Goal: Task Accomplishment & Management: Use online tool/utility

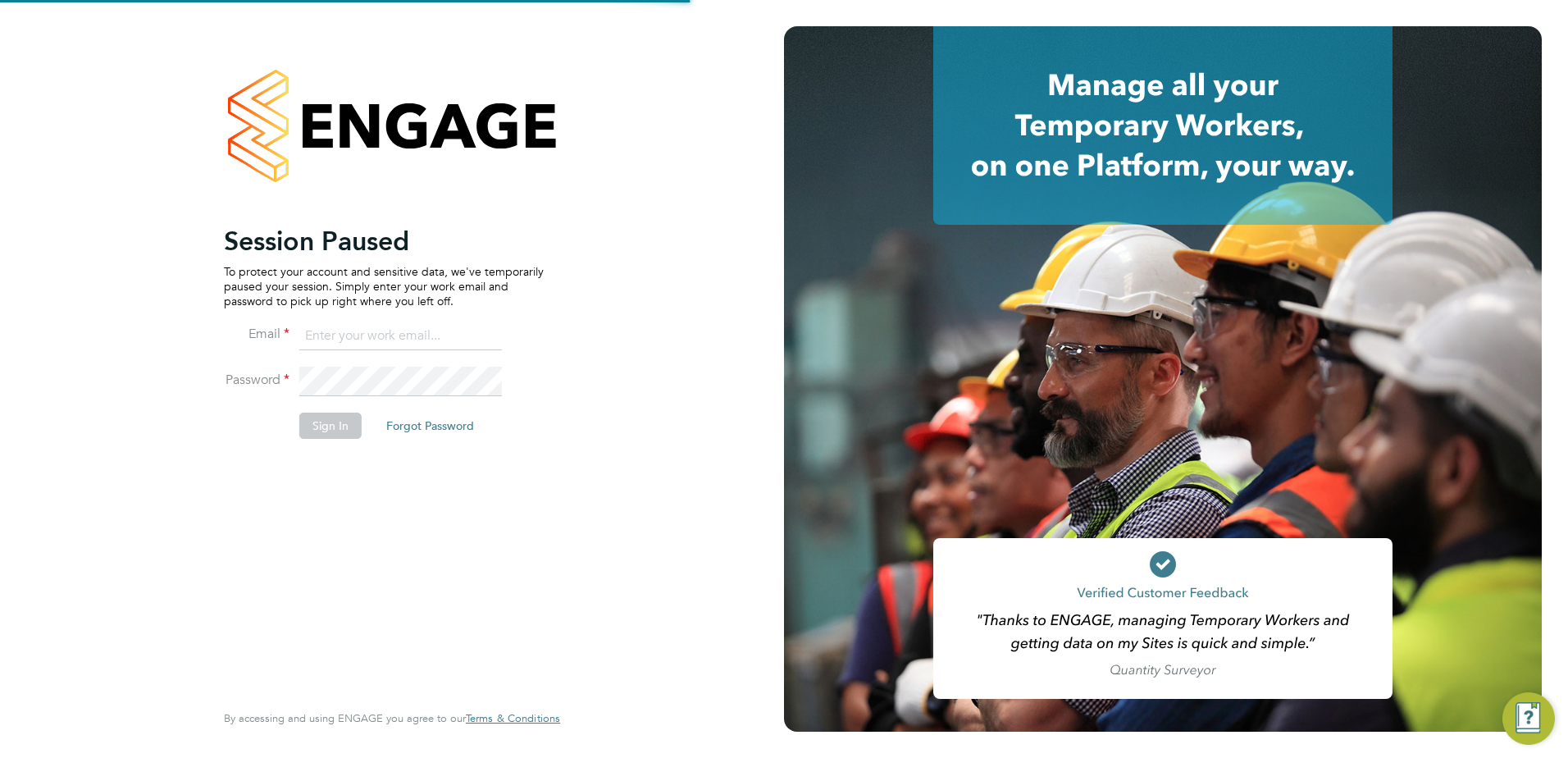
type input "arron@acceptrec.co.uk"
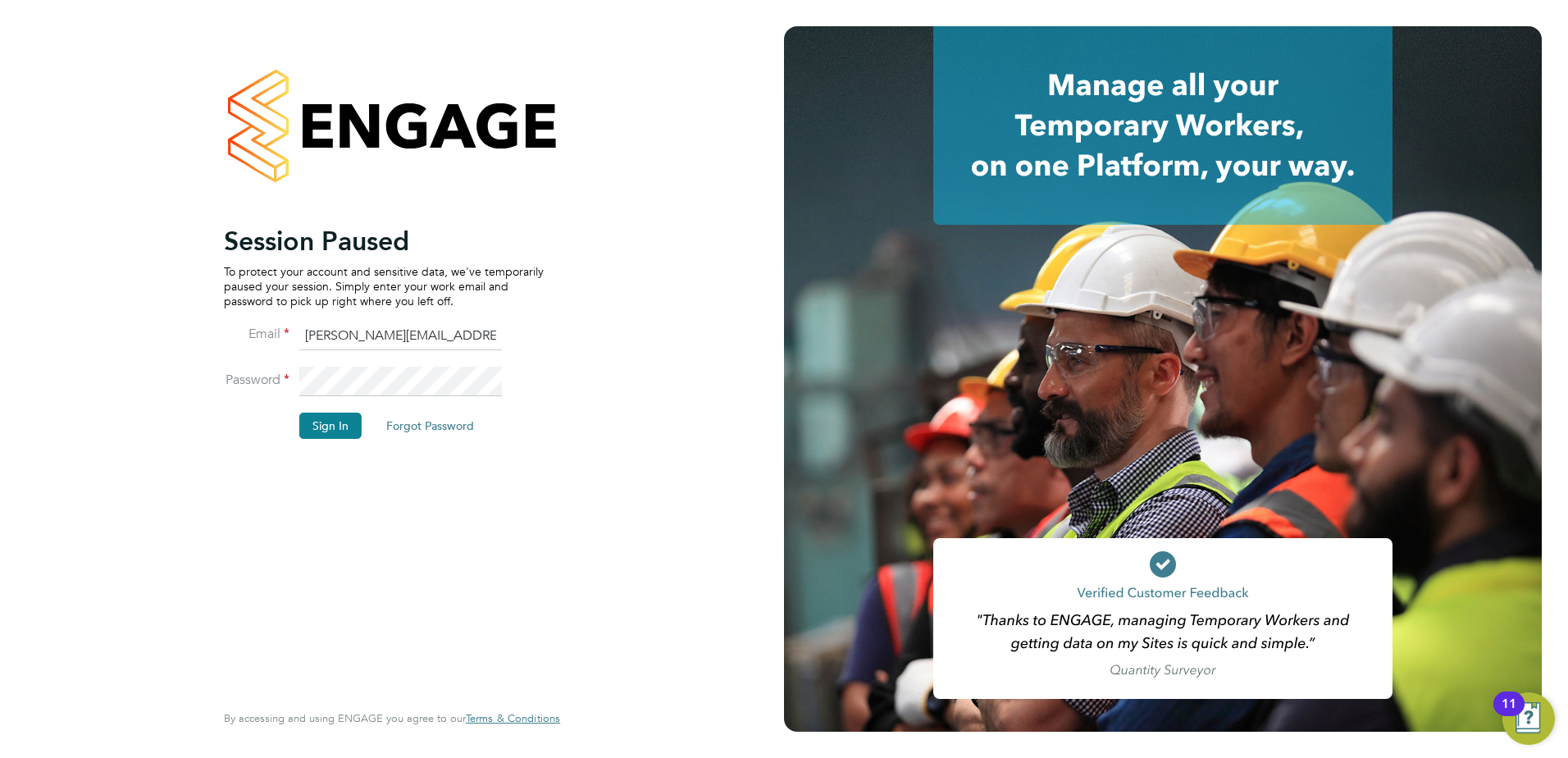
click at [347, 422] on button "Sign In" at bounding box center [330, 426] width 62 height 27
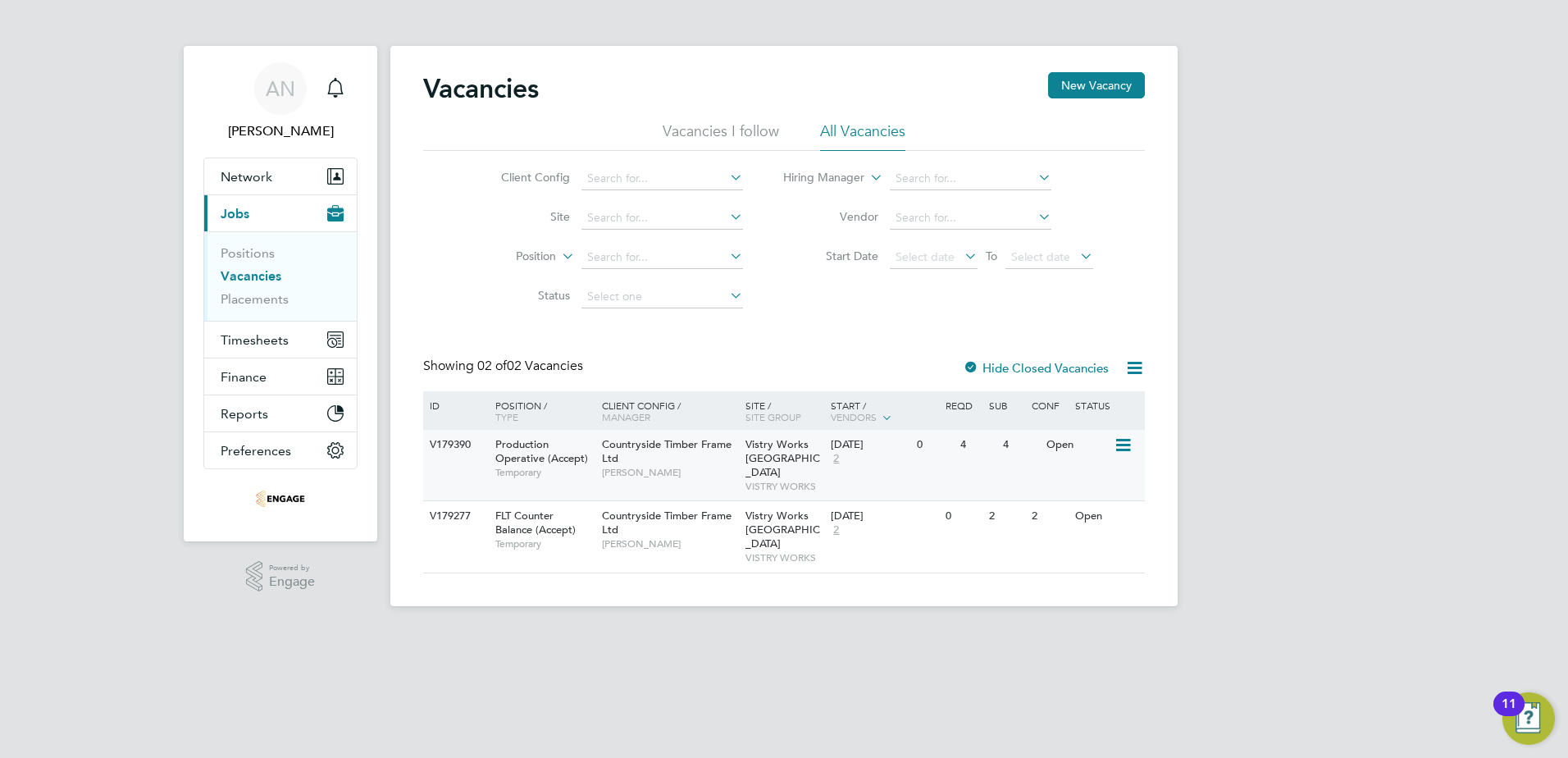
click at [960, 437] on div "4" at bounding box center [977, 445] width 42 height 30
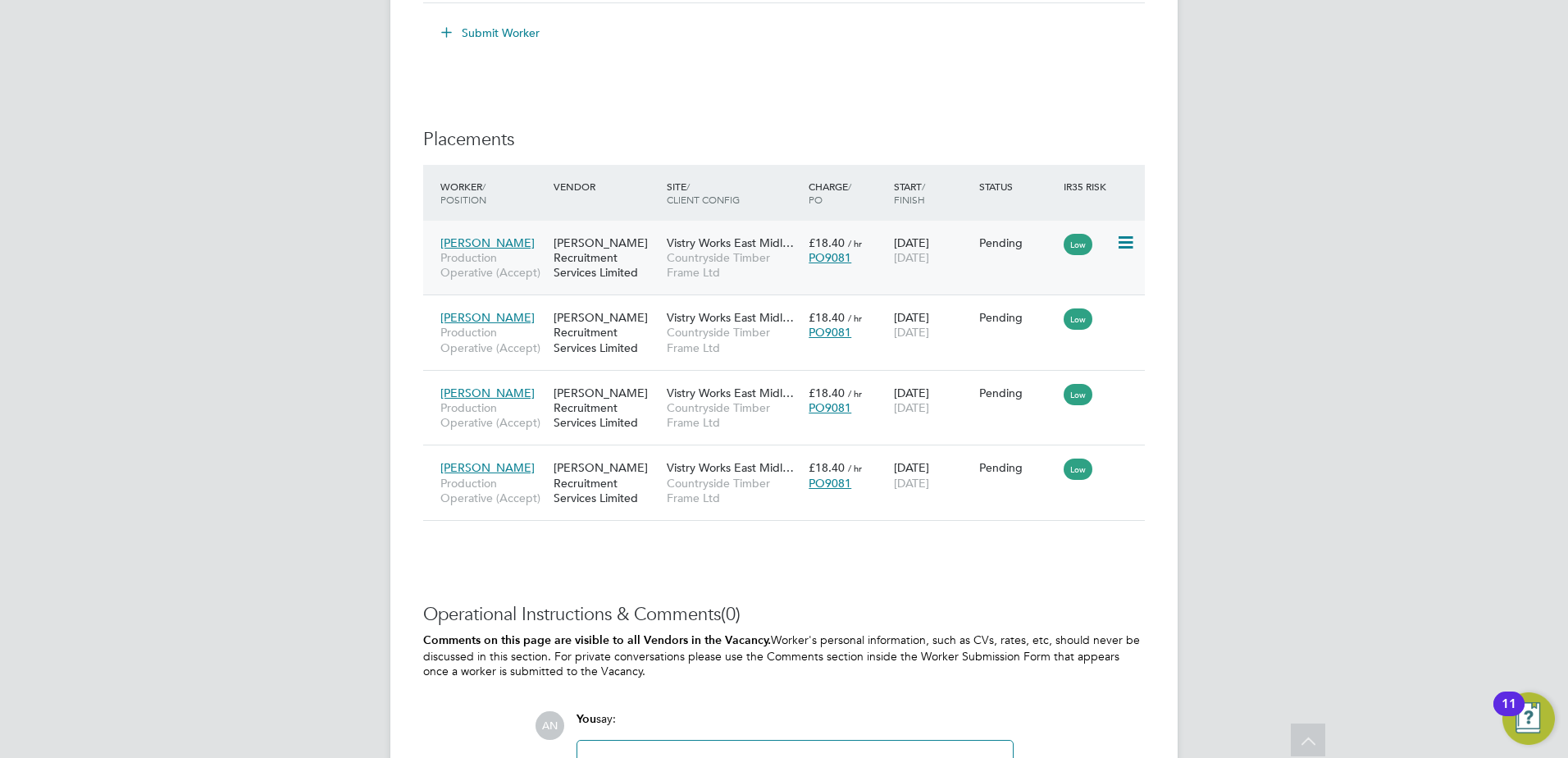
click at [1125, 242] on icon at bounding box center [1124, 243] width 17 height 19
click at [1044, 345] on li "Start" at bounding box center [1075, 344] width 117 height 23
type input "[PERSON_NAME]"
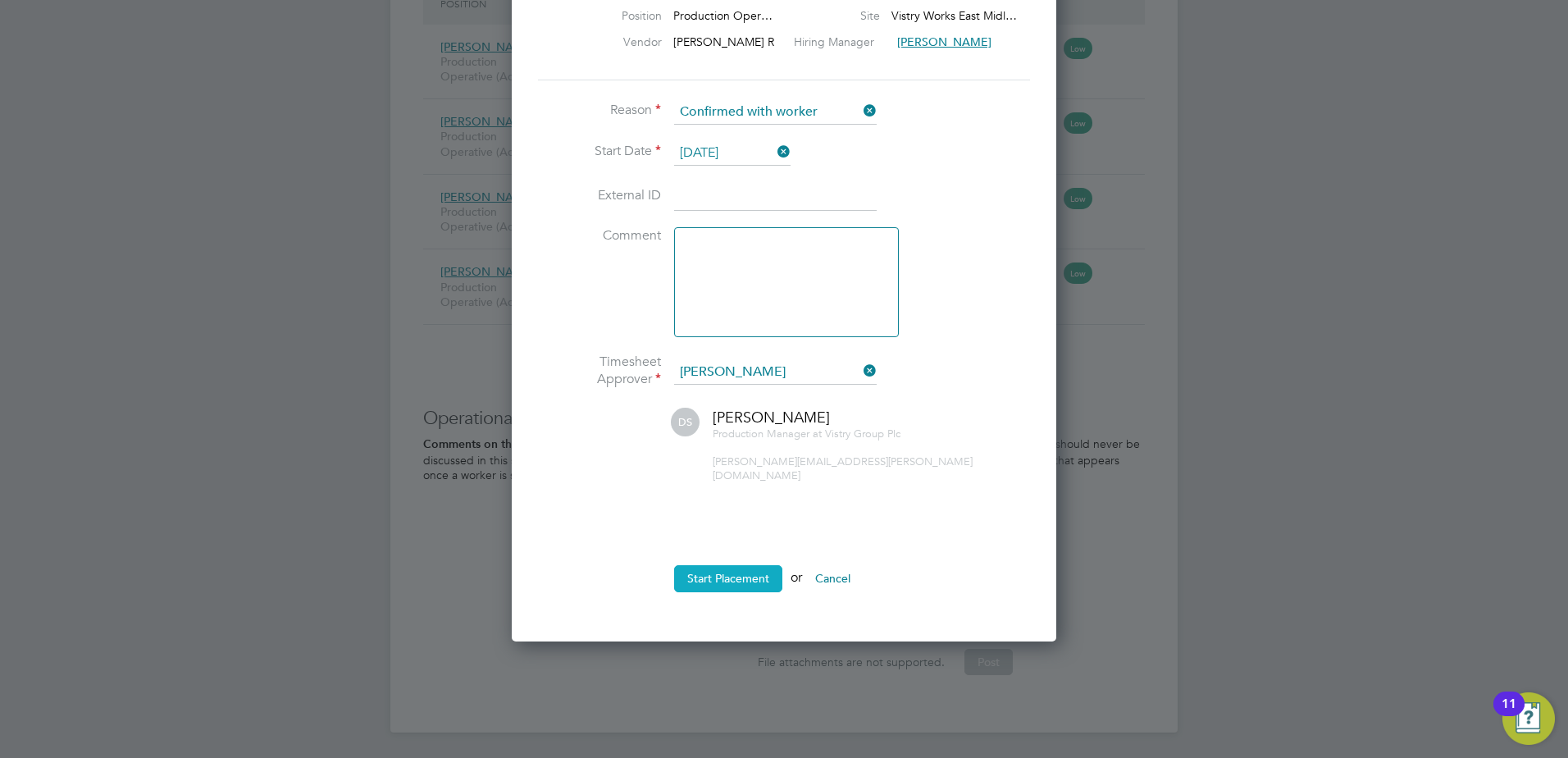
click at [738, 565] on button "Start Placement" at bounding box center [728, 578] width 108 height 27
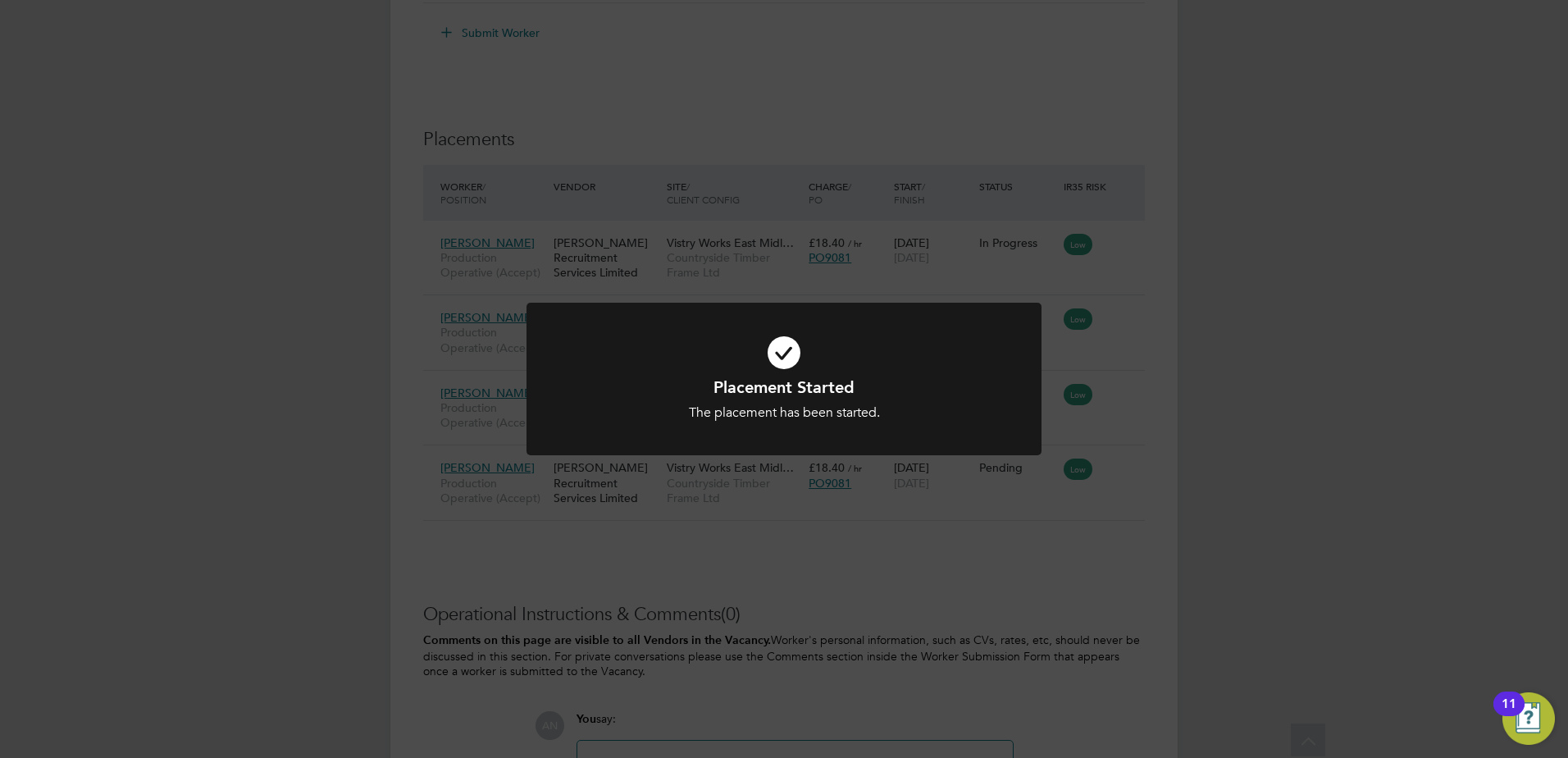
click at [1116, 321] on div "Placement Started The placement has been started. Cancel Okay" at bounding box center [784, 379] width 1568 height 758
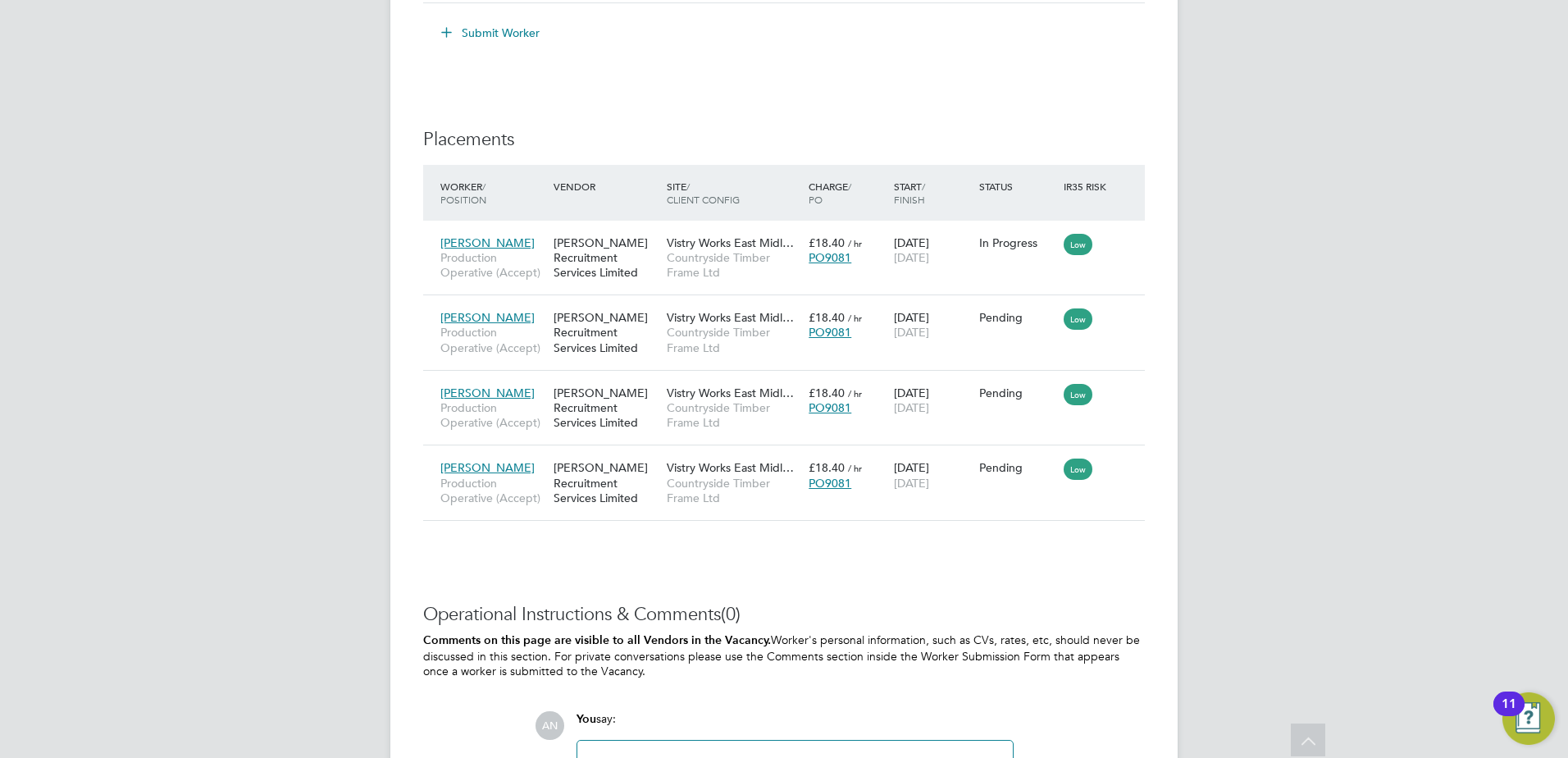
click at [1145, 326] on icon at bounding box center [1153, 317] width 17 height 19
click at [1039, 419] on li "Start" at bounding box center [1075, 419] width 117 height 23
type input "[PERSON_NAME]"
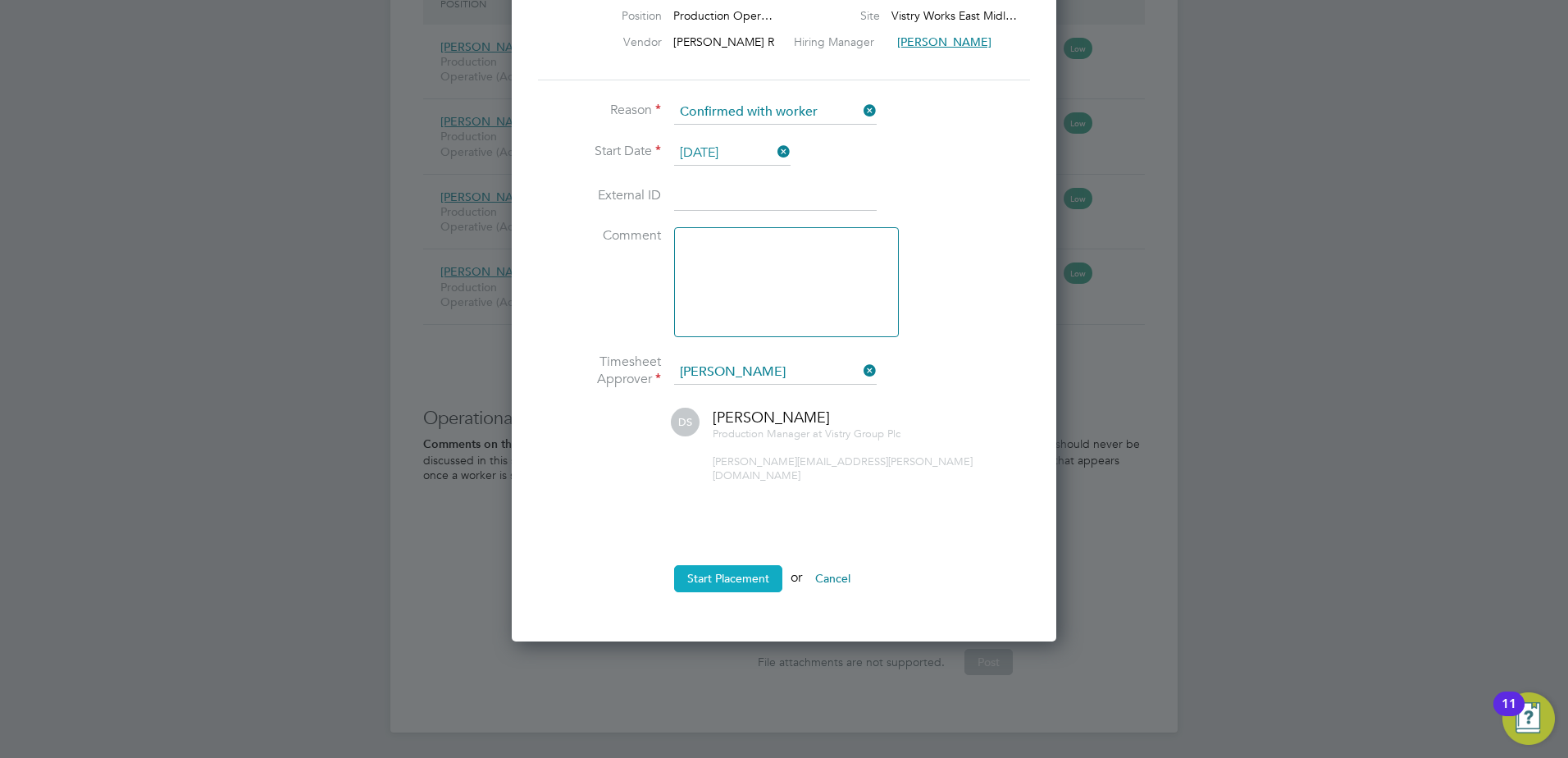
click at [749, 567] on button "Start Placement" at bounding box center [728, 578] width 108 height 27
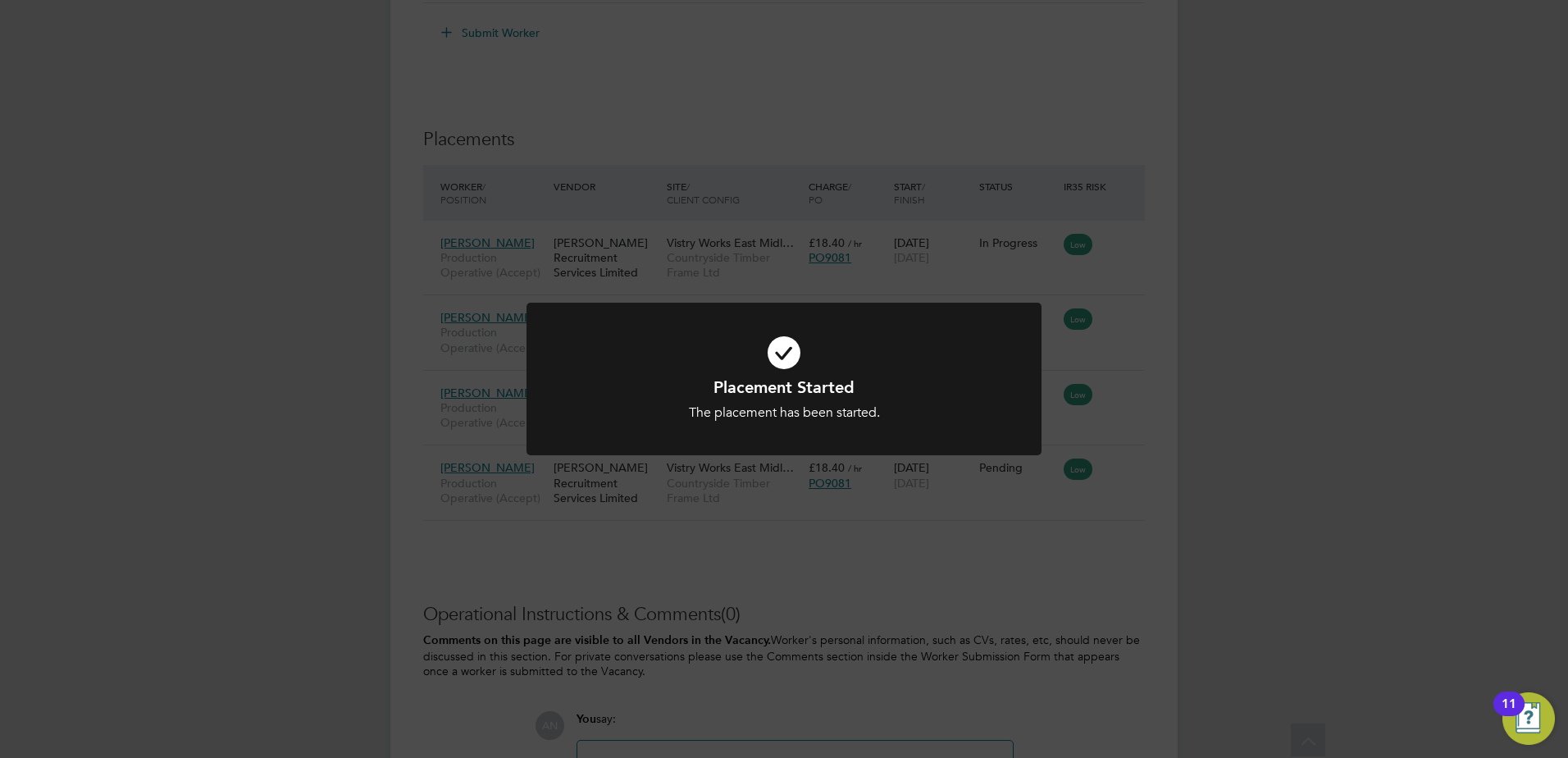
click at [1121, 392] on div "Placement Started The placement has been started. Cancel Okay" at bounding box center [784, 379] width 1568 height 758
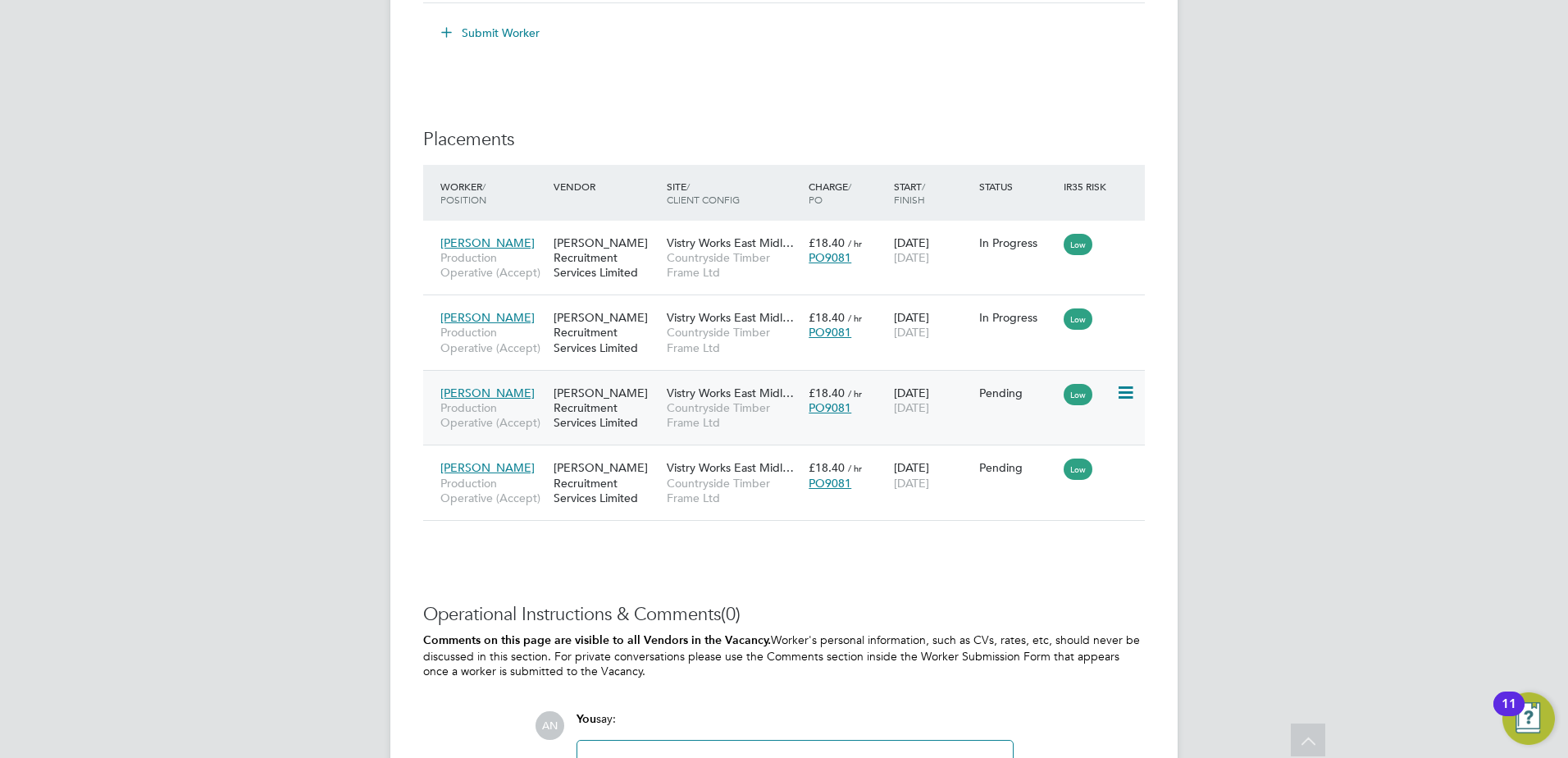
click at [1125, 396] on icon at bounding box center [1124, 392] width 17 height 19
click at [1039, 494] on li "Start" at bounding box center [1075, 494] width 117 height 23
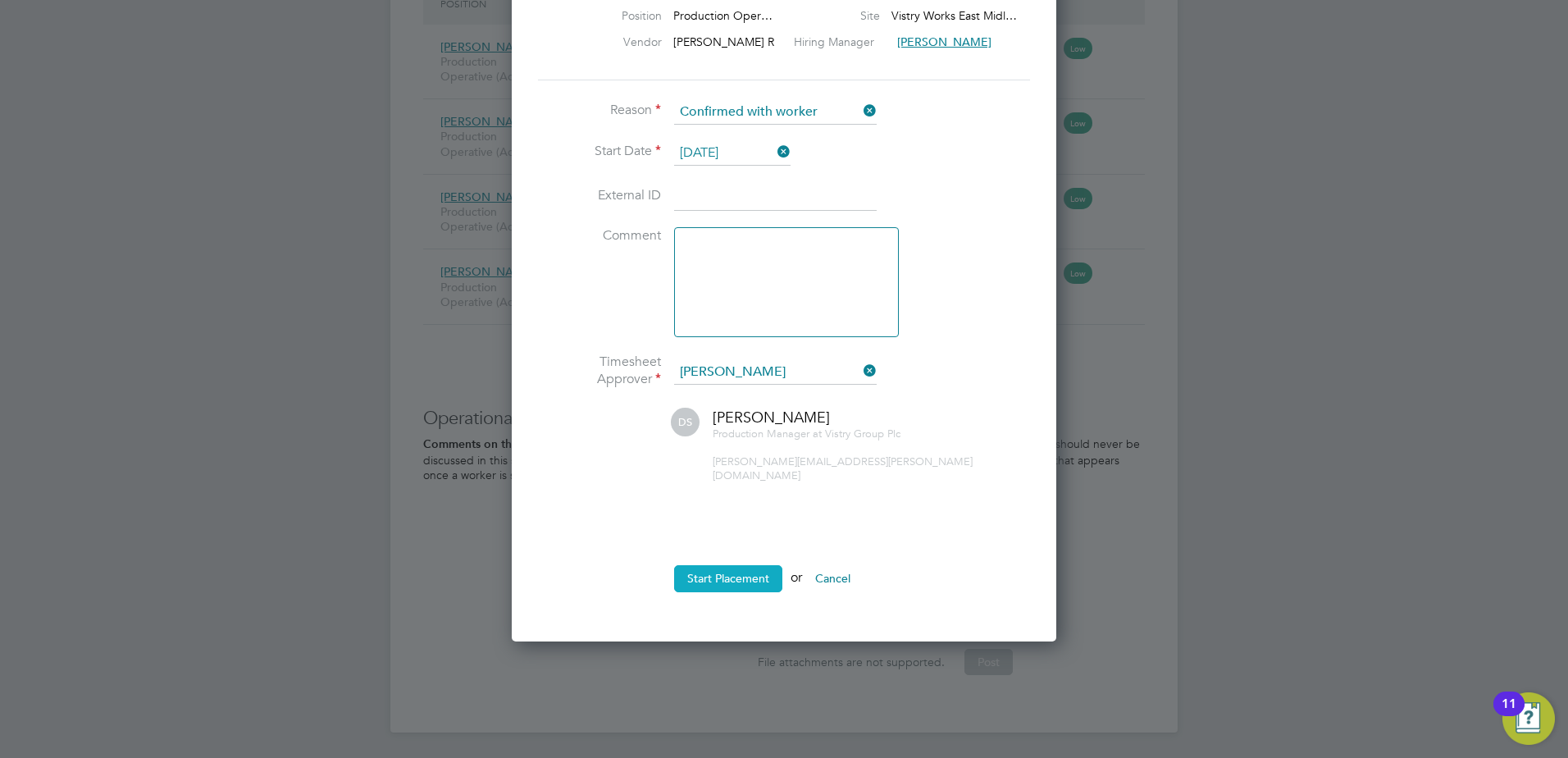
click at [729, 566] on button "Start Placement" at bounding box center [728, 578] width 108 height 27
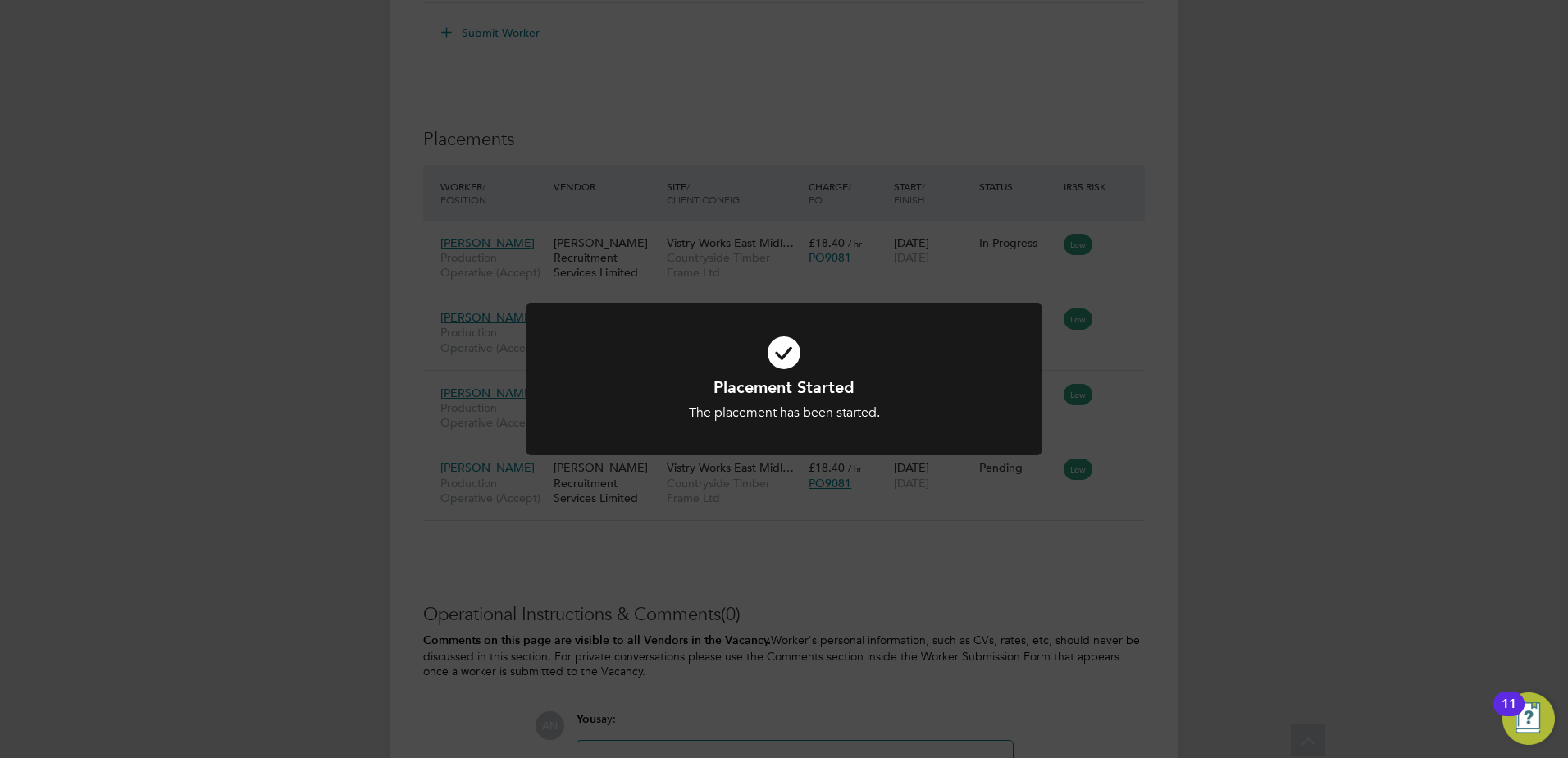
click at [1128, 461] on div "Placement Started The placement has been started. Cancel Okay" at bounding box center [784, 379] width 1568 height 758
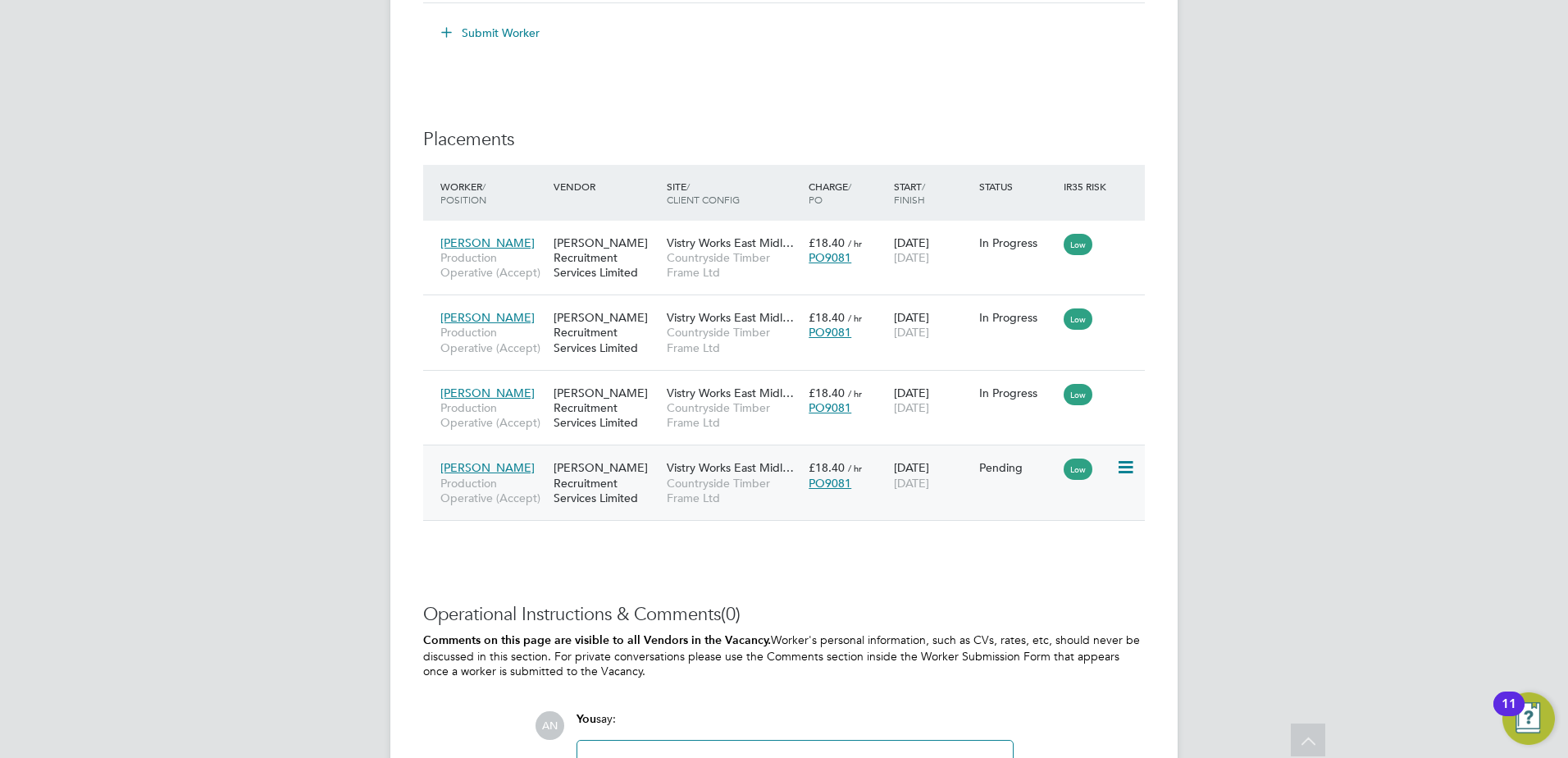
click at [1122, 470] on icon at bounding box center [1124, 468] width 17 height 19
click at [1046, 572] on li "Start" at bounding box center [1075, 570] width 117 height 23
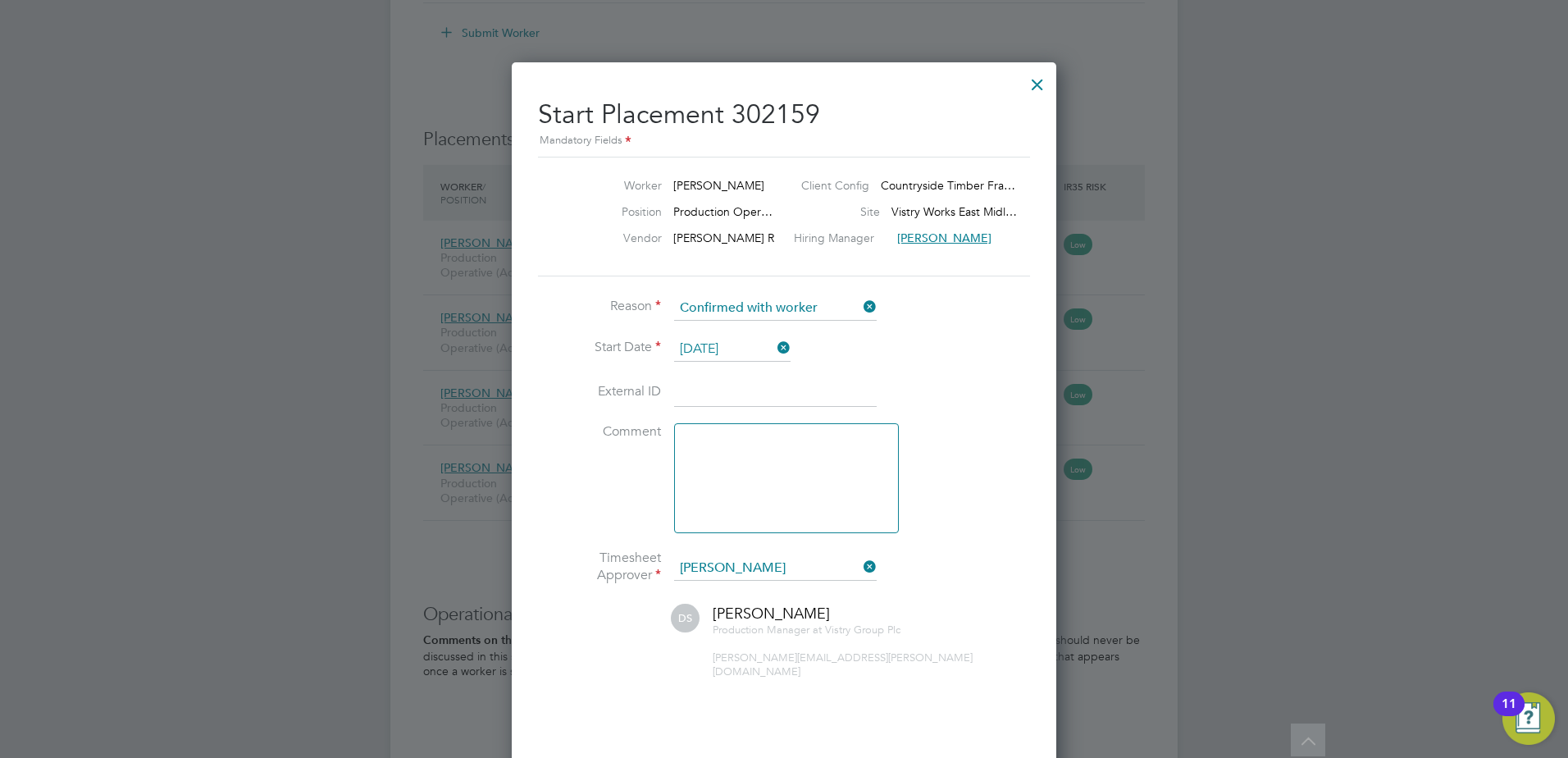
drag, startPoint x: 708, startPoint y: 648, endPoint x: 718, endPoint y: 631, distance: 19.7
click at [710, 646] on div "[PERSON_NAME] Production Manager at Vistry Group Plc [PERSON_NAME][EMAIL_ADDRES…" at bounding box center [784, 641] width 492 height 74
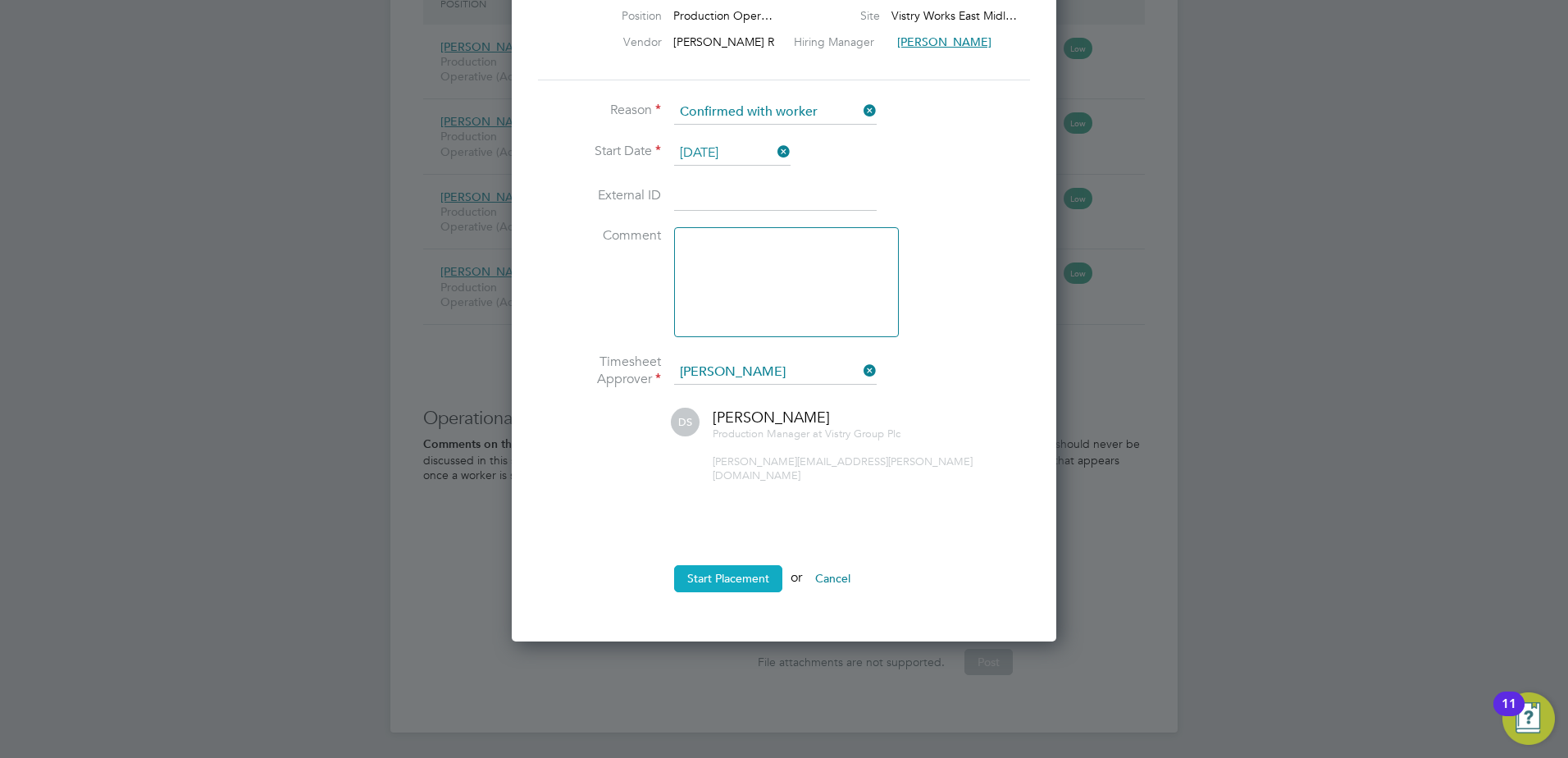
click at [717, 570] on button "Start Placement" at bounding box center [728, 578] width 108 height 27
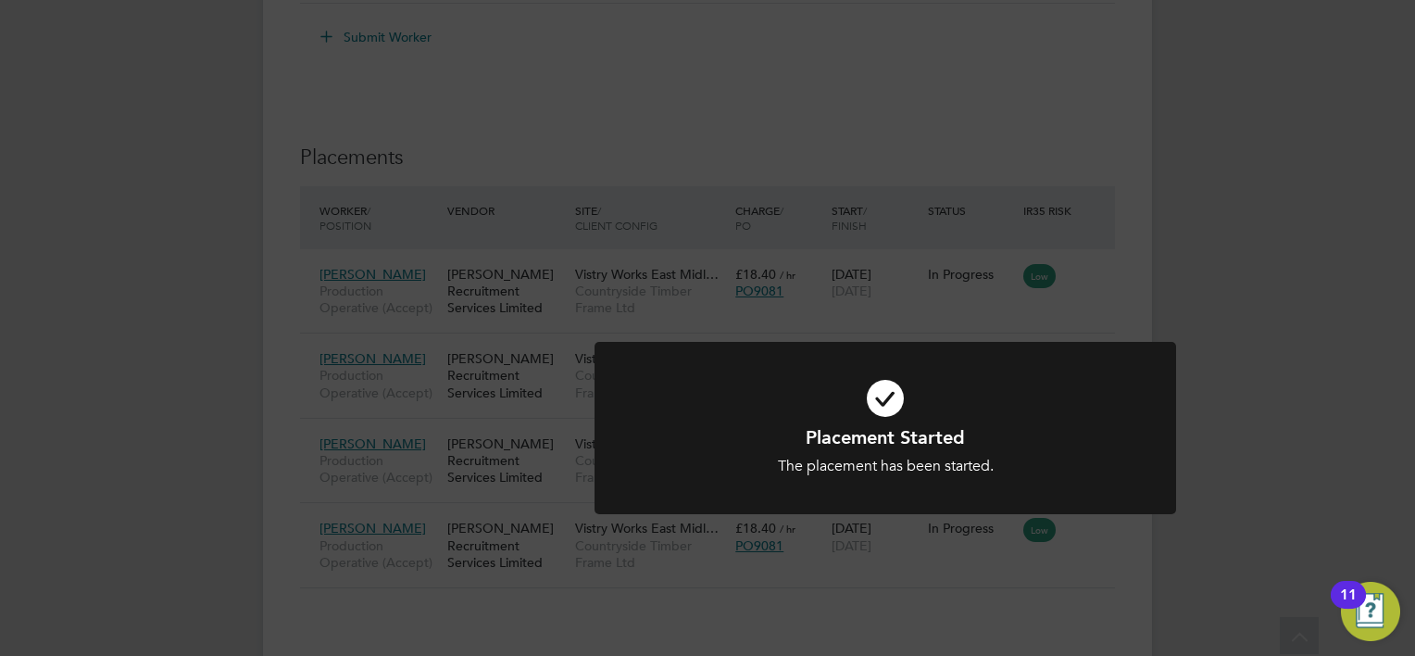
scroll to position [55, 130]
click at [667, 130] on div "Placement Started The placement has been started. Cancel Okay" at bounding box center [707, 328] width 1415 height 656
